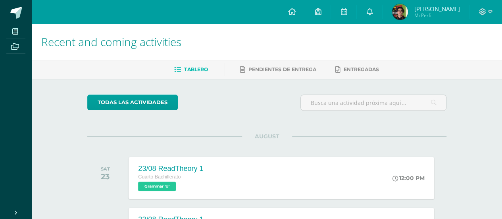
click at [423, 10] on span "[PERSON_NAME] Mi Perfil" at bounding box center [426, 12] width 71 height 16
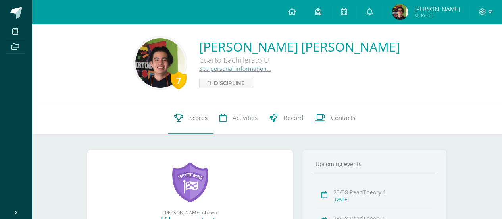
click at [192, 127] on link "Scores" at bounding box center [190, 118] width 45 height 32
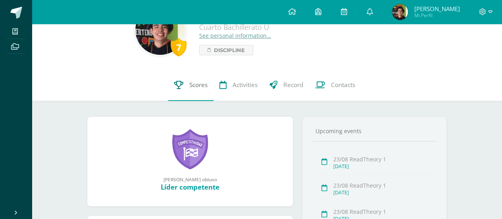
scroll to position [79, 0]
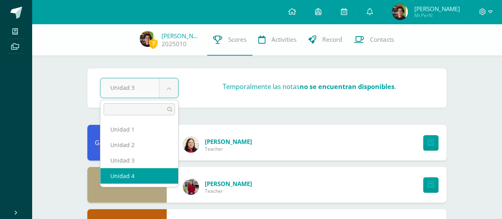
select select "Unidad 4"
